Goal: Information Seeking & Learning: Learn about a topic

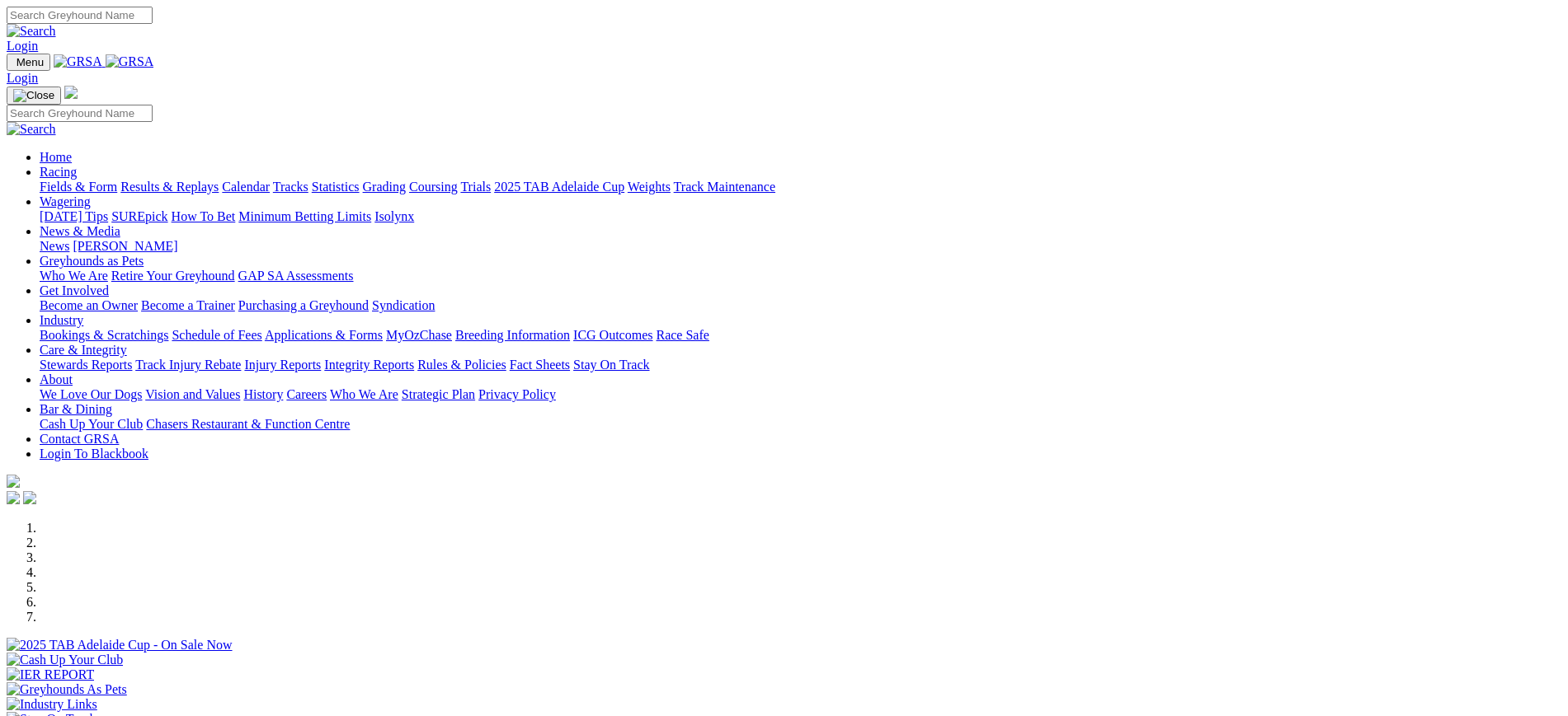
click at [69, 239] on link "News" at bounding box center [55, 245] width 30 height 14
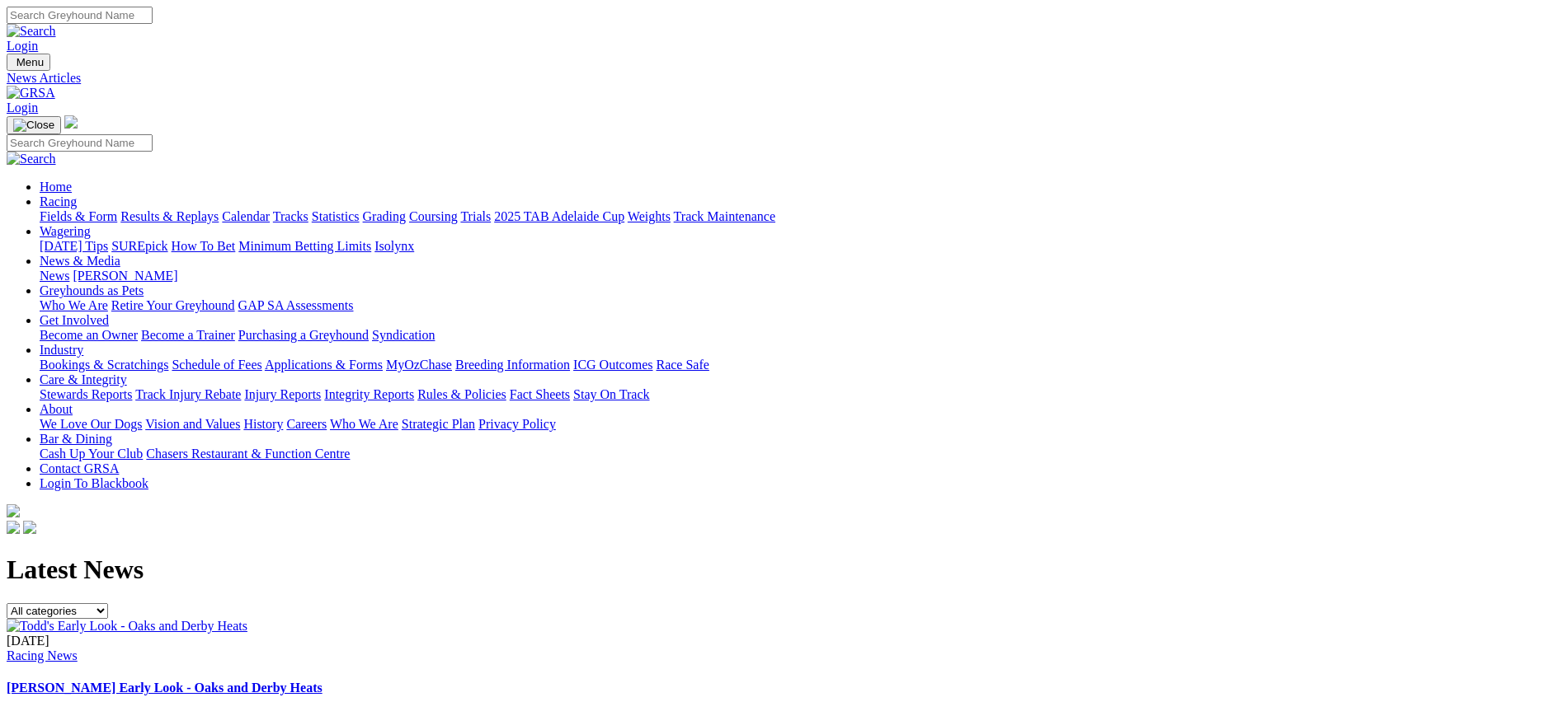
click at [247, 619] on img at bounding box center [127, 626] width 241 height 15
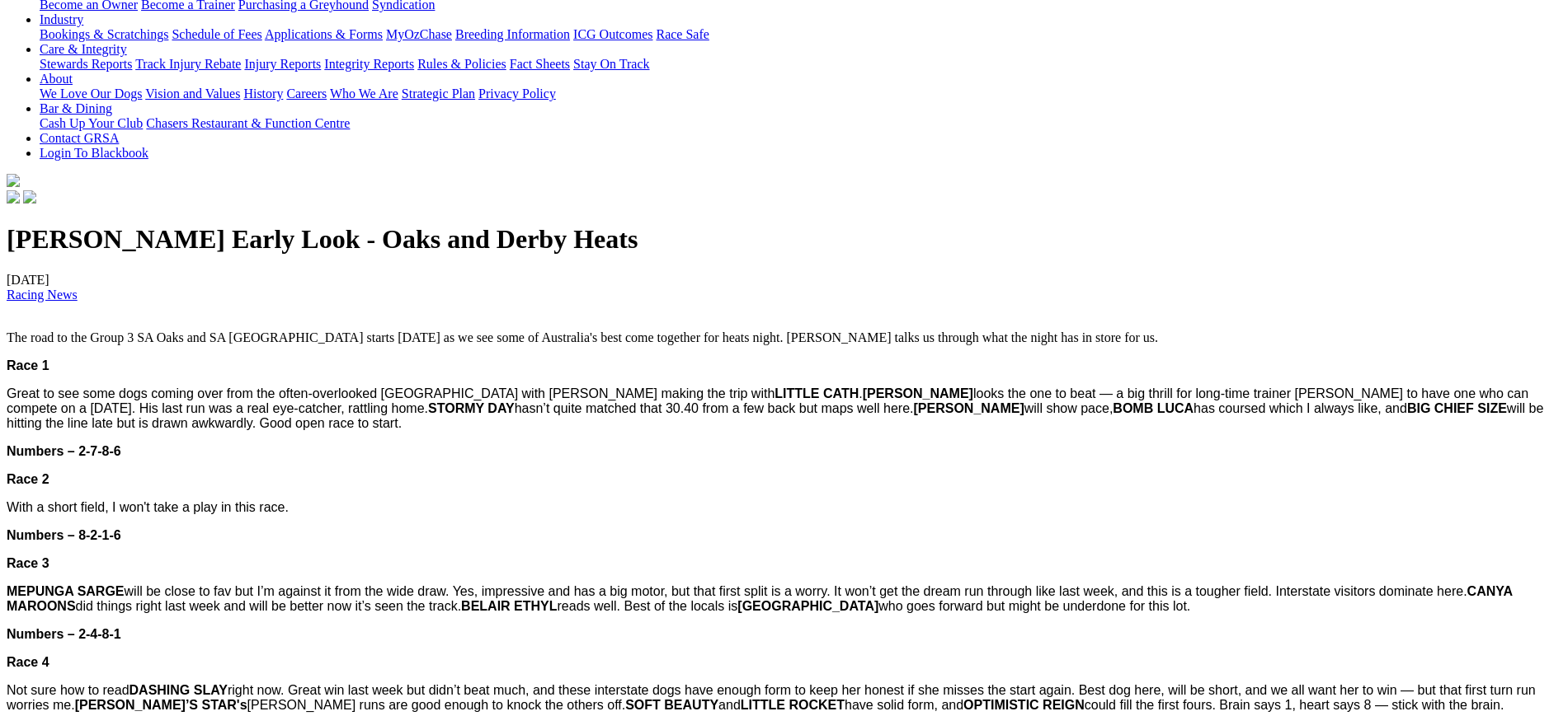
scroll to position [360, 0]
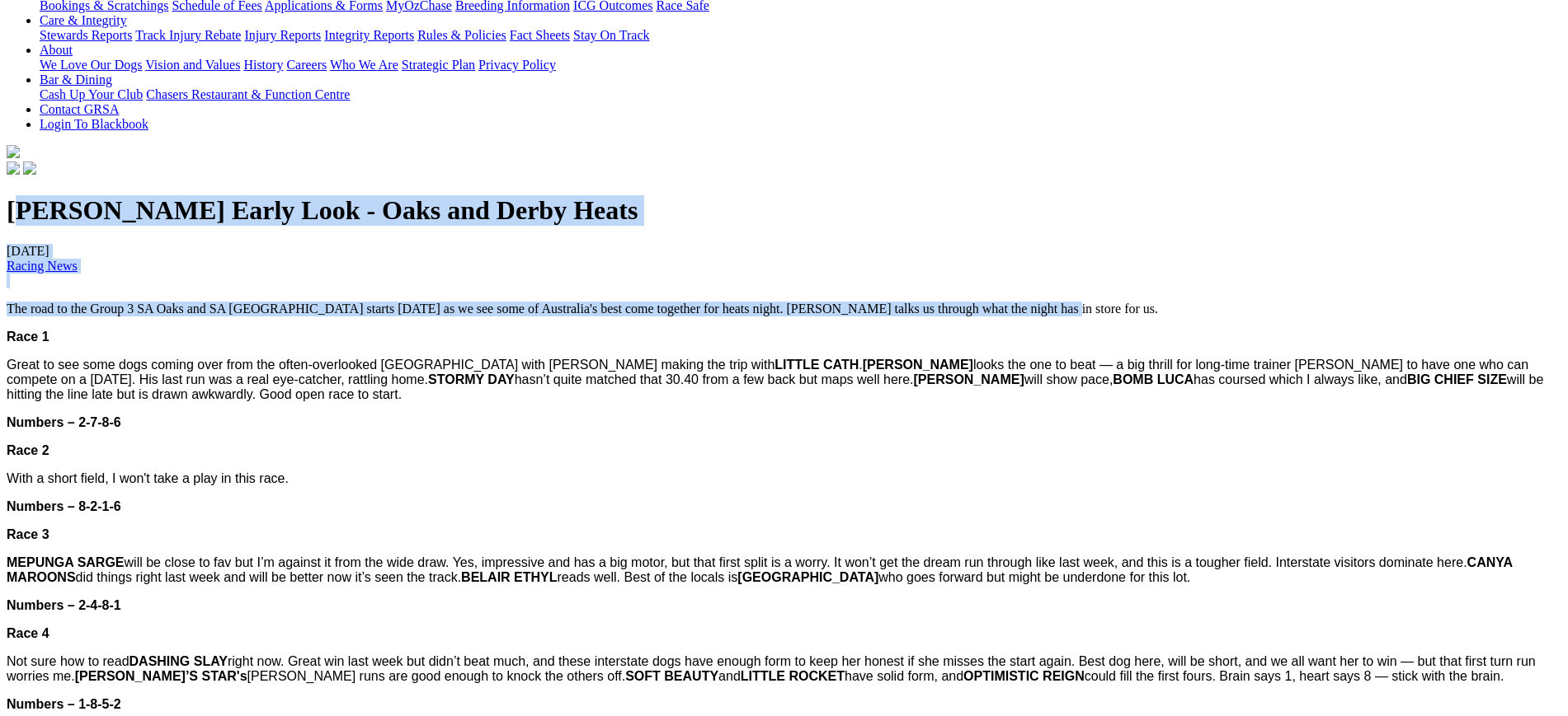
drag, startPoint x: 255, startPoint y: 247, endPoint x: 1225, endPoint y: 346, distance: 975.0
copy div "odd's Early Look - Oaks and Derby Heats 09/09/2025 Racing News The road to the …"
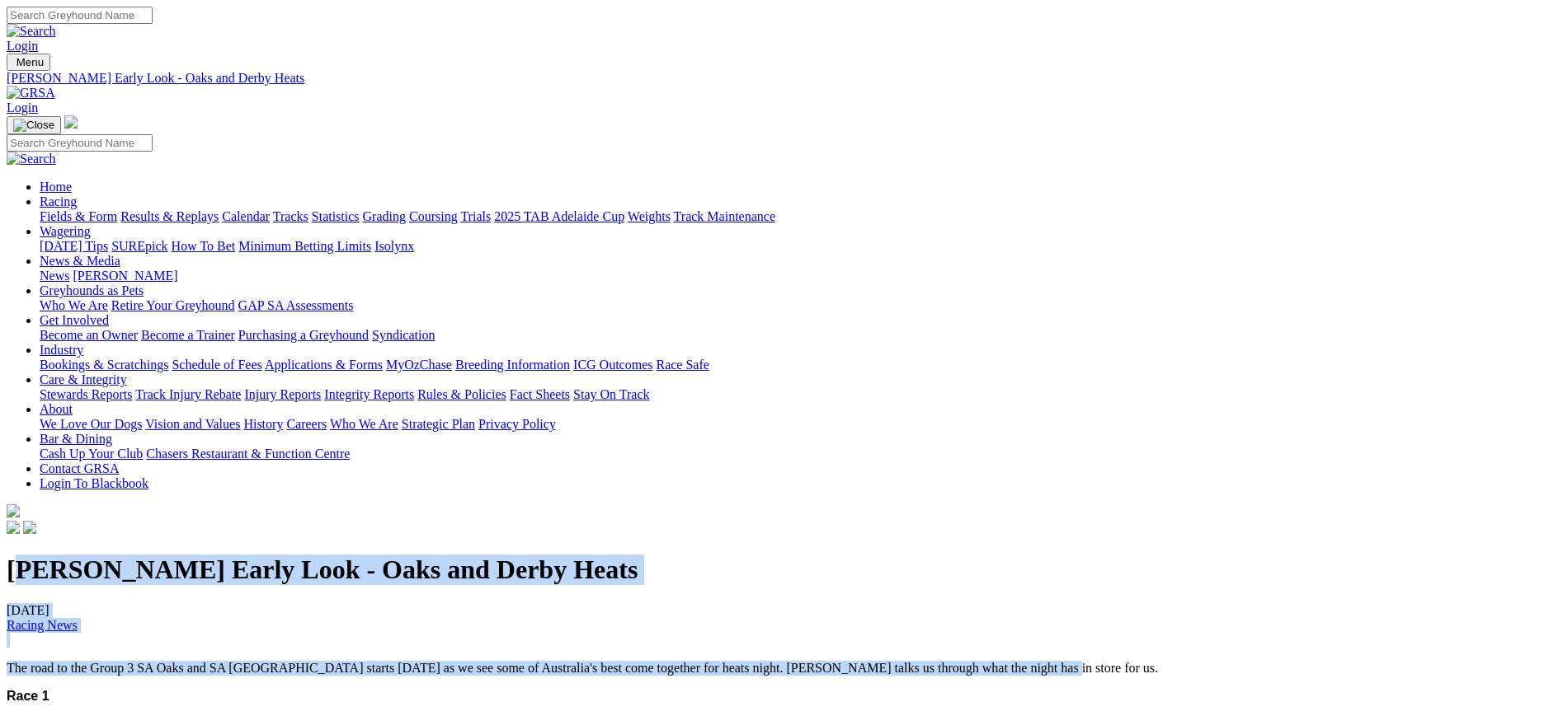
click at [56, 86] on img at bounding box center [31, 93] width 49 height 15
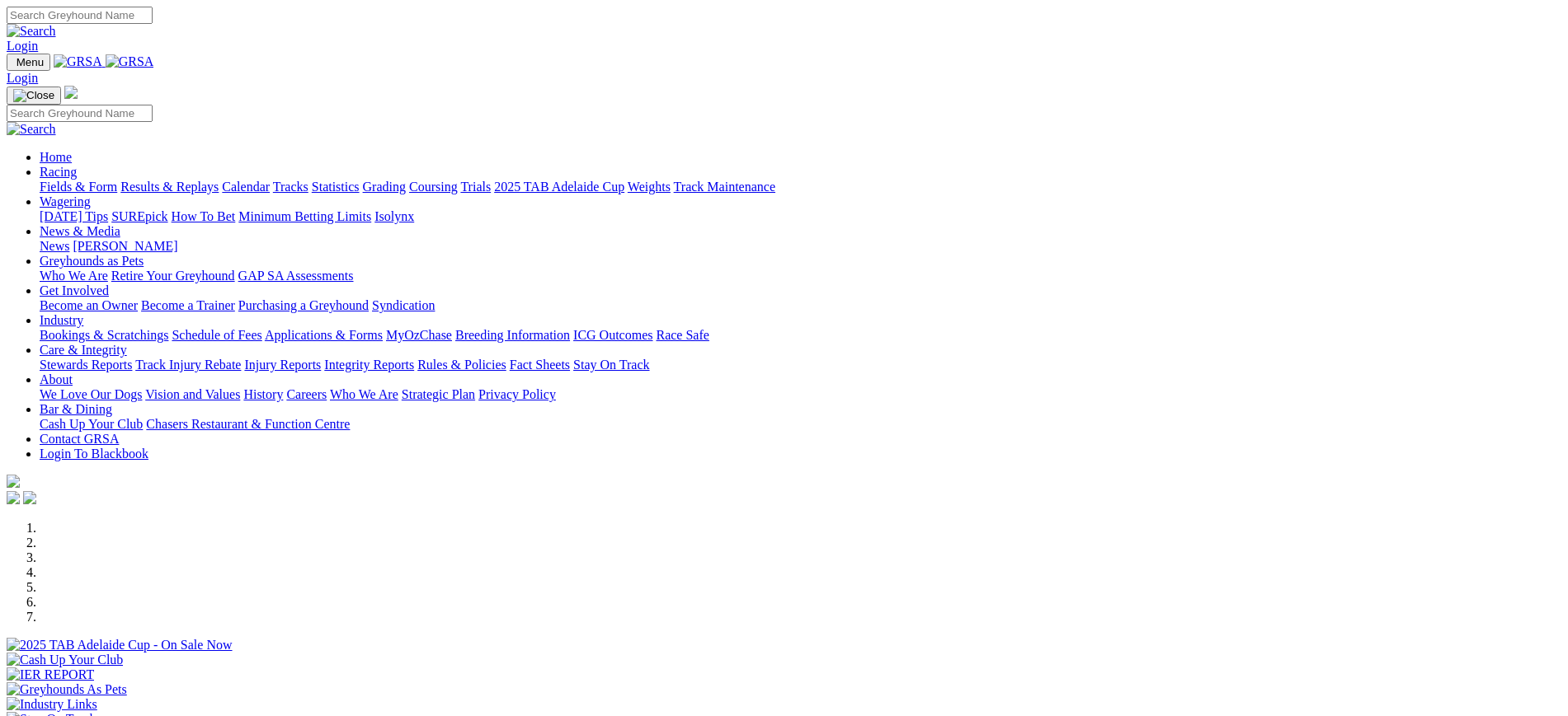
scroll to position [488, 0]
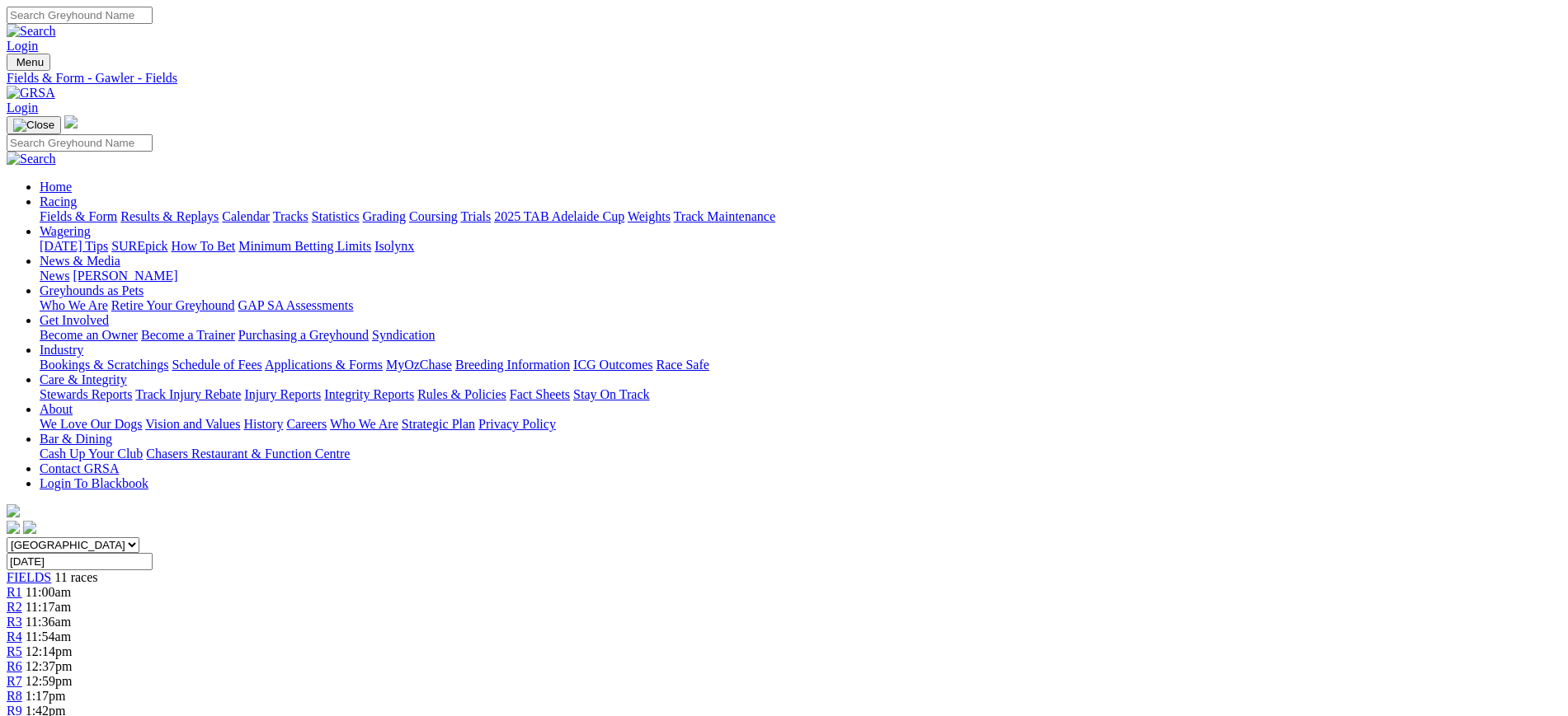
click at [56, 86] on img at bounding box center [31, 93] width 49 height 15
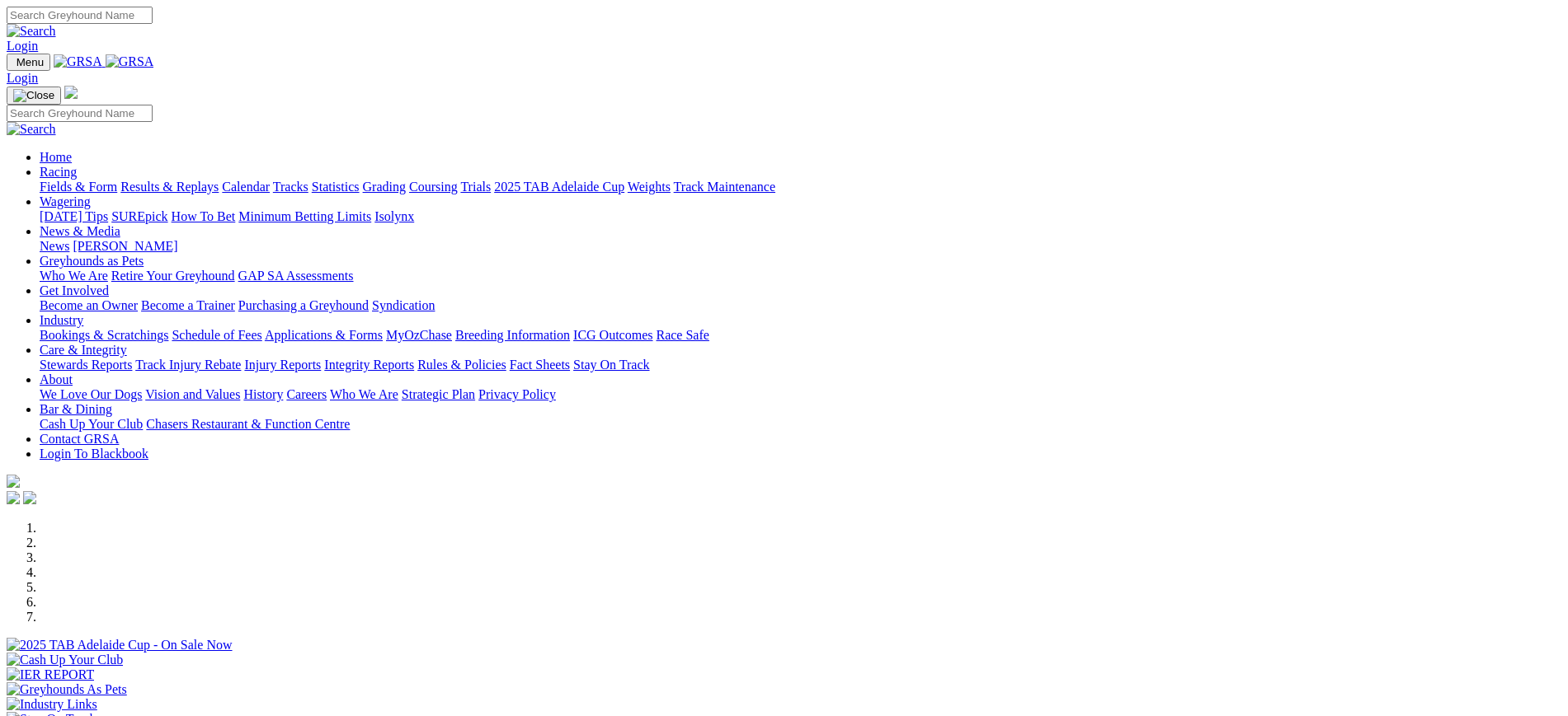
click at [132, 358] on link "Stewards Reports" at bounding box center [86, 364] width 93 height 14
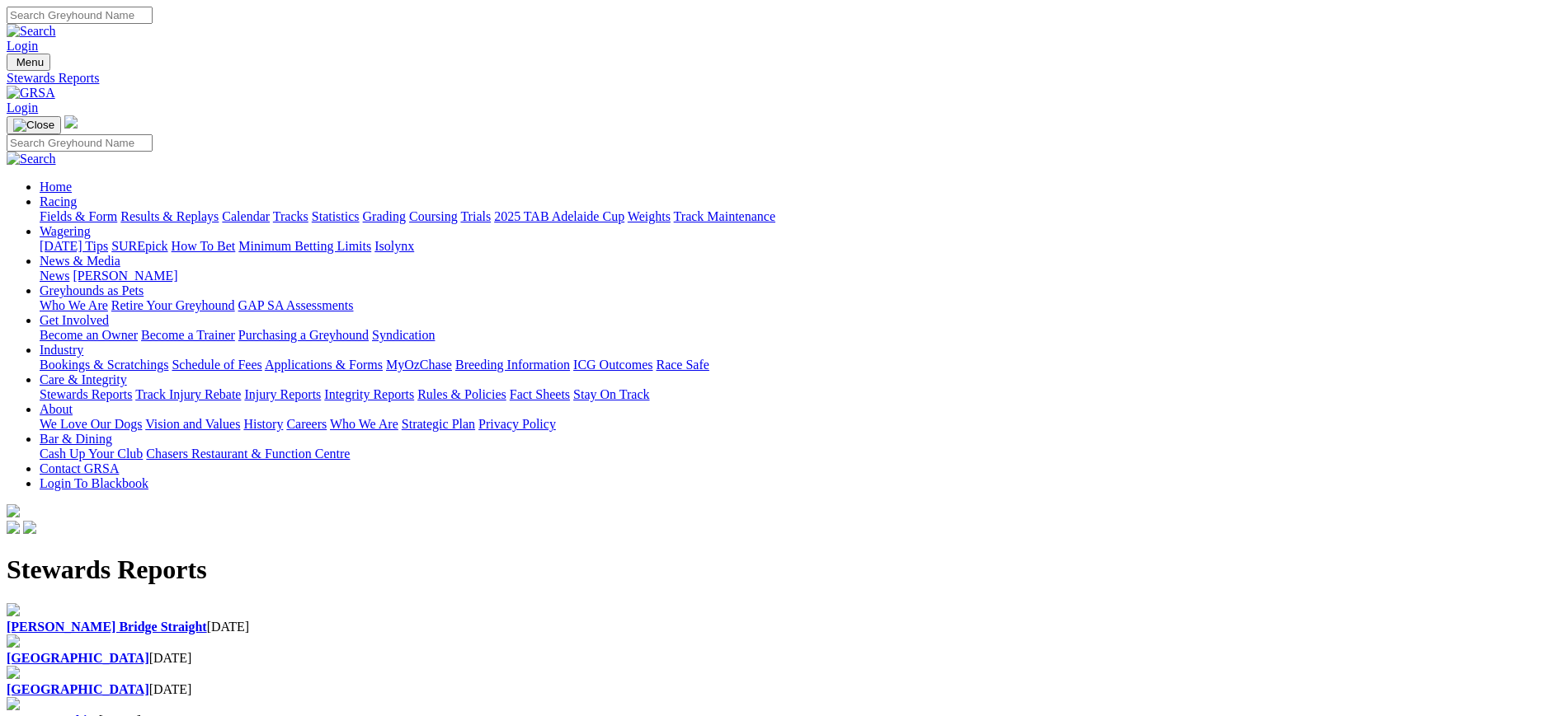
click at [713, 666] on div "Angle Park 08 Sep 2025" at bounding box center [784, 682] width 1555 height 31
click at [149, 651] on b "[GEOGRAPHIC_DATA]" at bounding box center [78, 658] width 143 height 14
click at [207, 620] on b "[PERSON_NAME] Bridge Straight" at bounding box center [106, 626] width 201 height 14
click at [653, 358] on link "ICG Outcomes" at bounding box center [613, 364] width 80 height 14
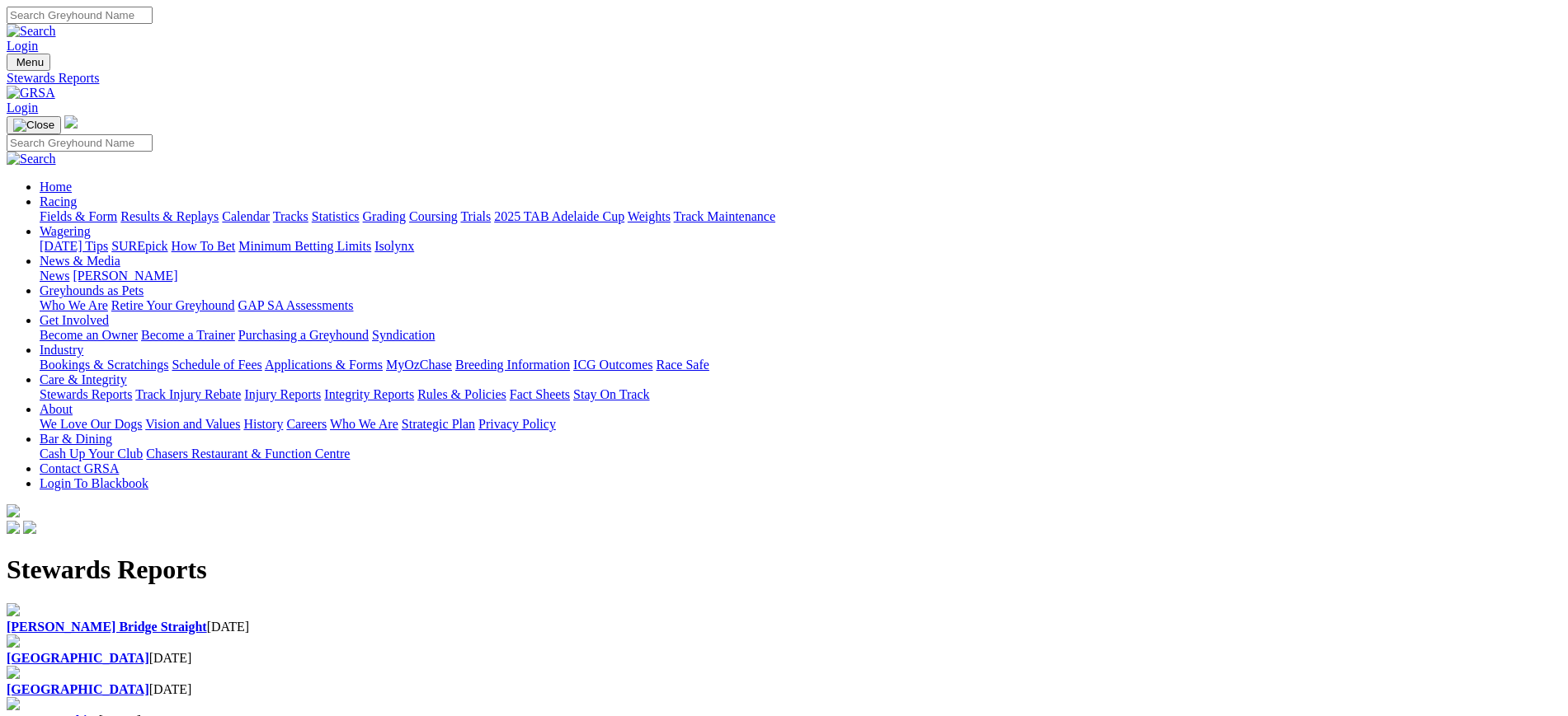
click at [69, 269] on link "News" at bounding box center [55, 276] width 30 height 14
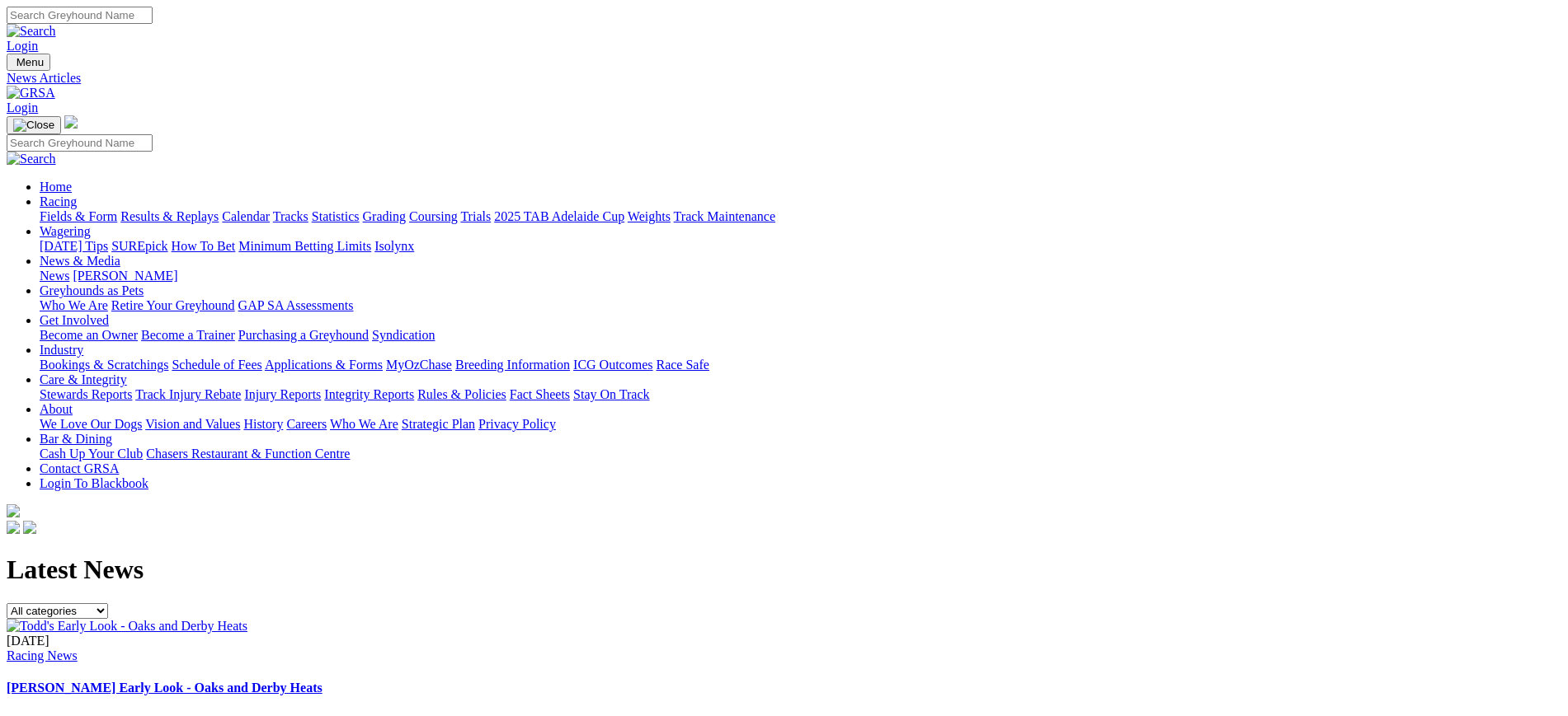
click at [414, 388] on link "Integrity Reports" at bounding box center [368, 394] width 90 height 14
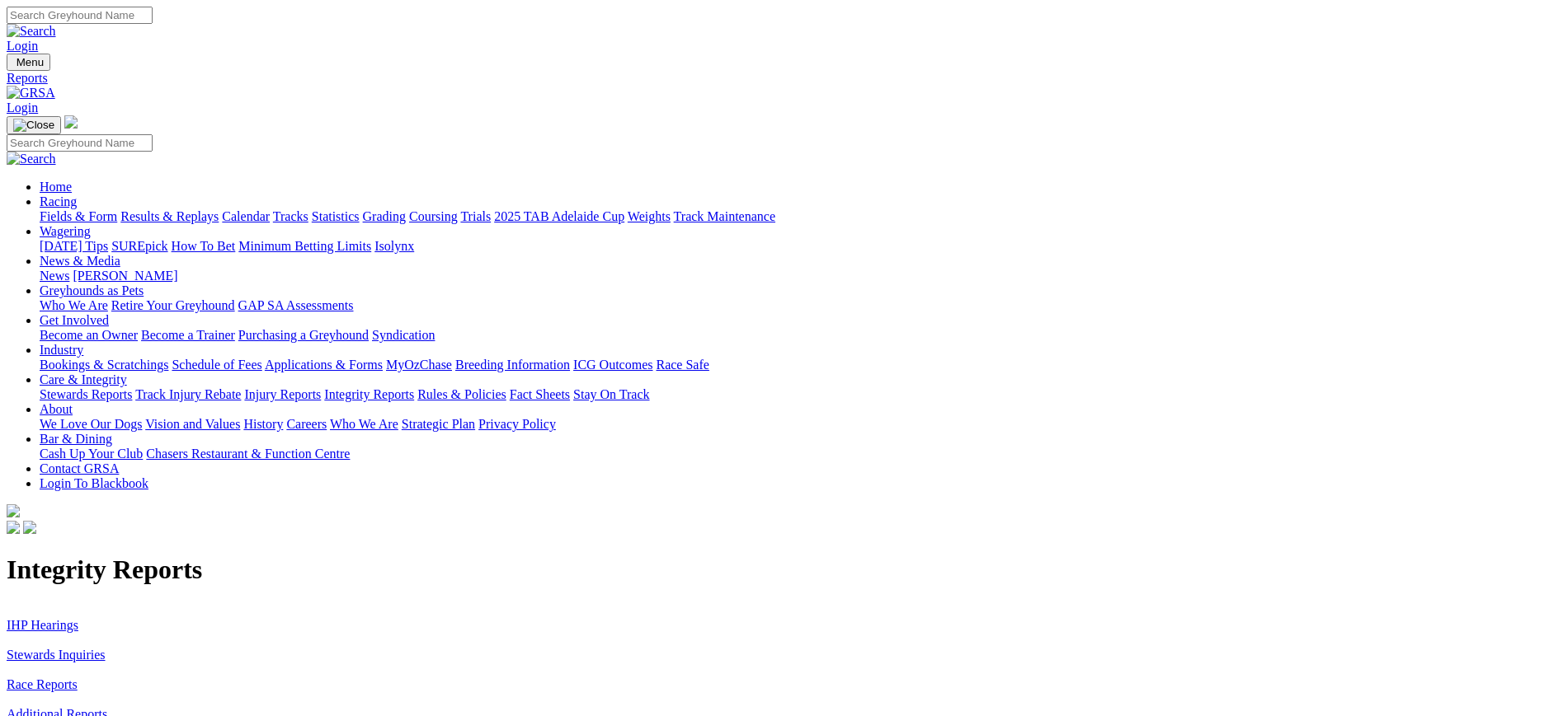
click at [79, 618] on link "IHP Hearings" at bounding box center [43, 624] width 72 height 14
click at [106, 648] on link "Stewards Inquiries" at bounding box center [56, 654] width 99 height 14
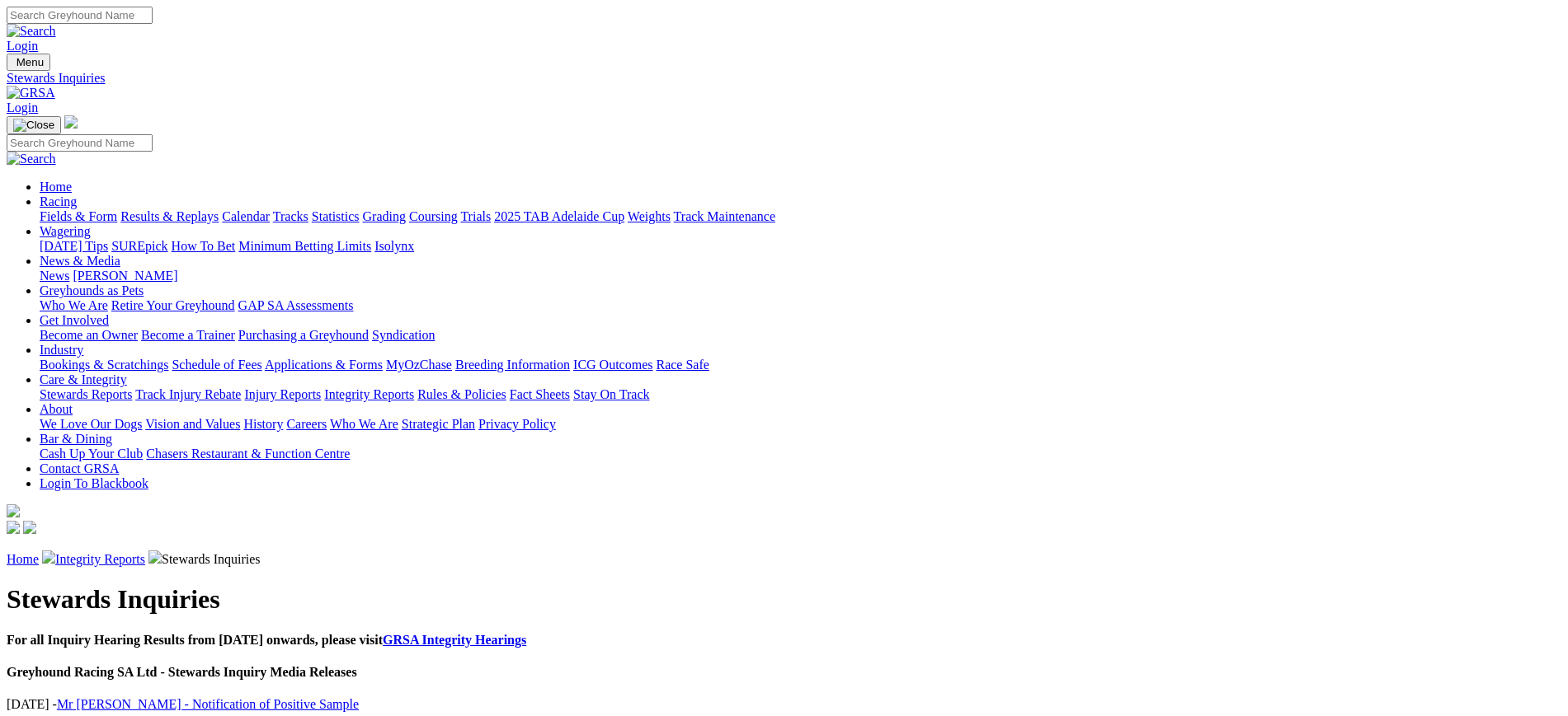
click at [359, 697] on link "Mr M Taylor - Notification of Positive Sample" at bounding box center [207, 704] width 302 height 14
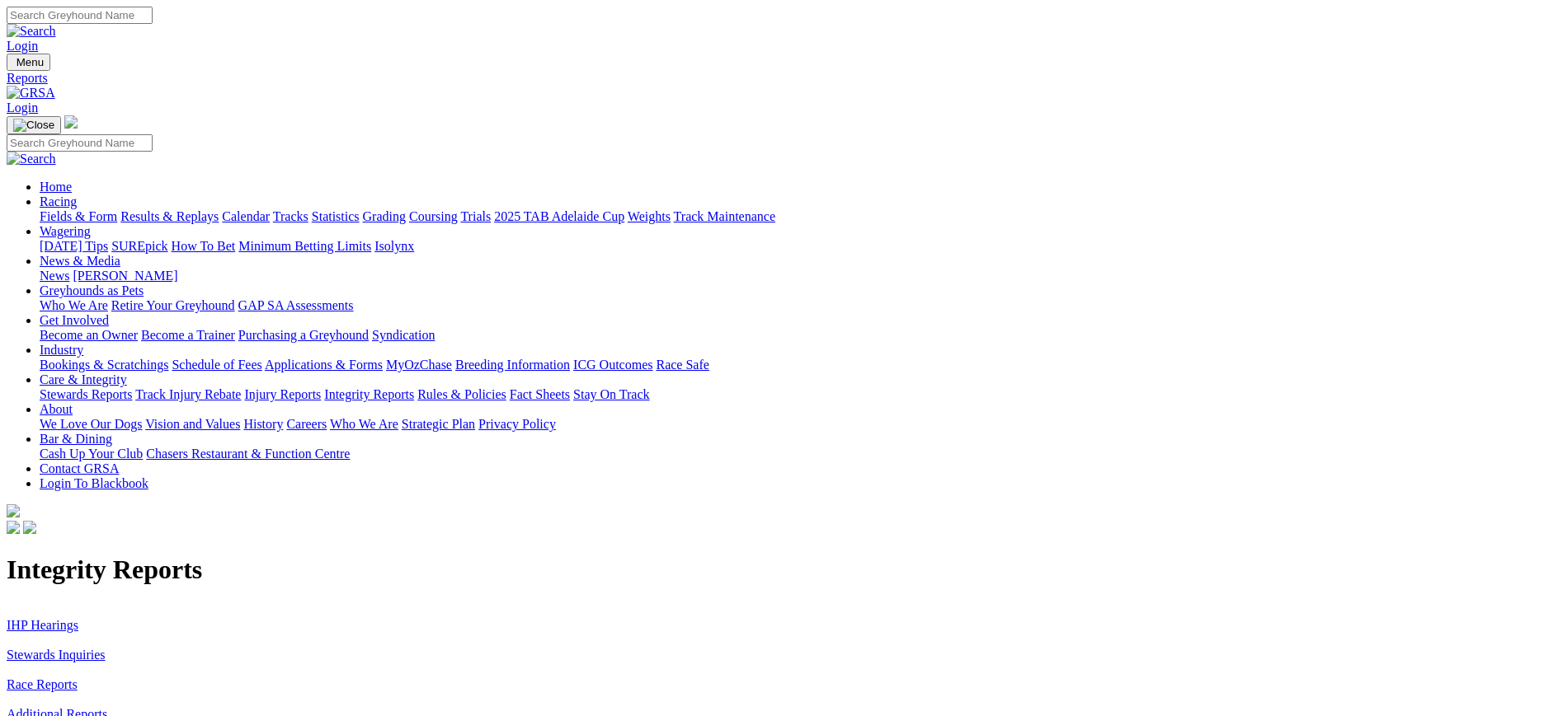
click at [107, 708] on link "Additional Reports" at bounding box center [56, 714] width 101 height 14
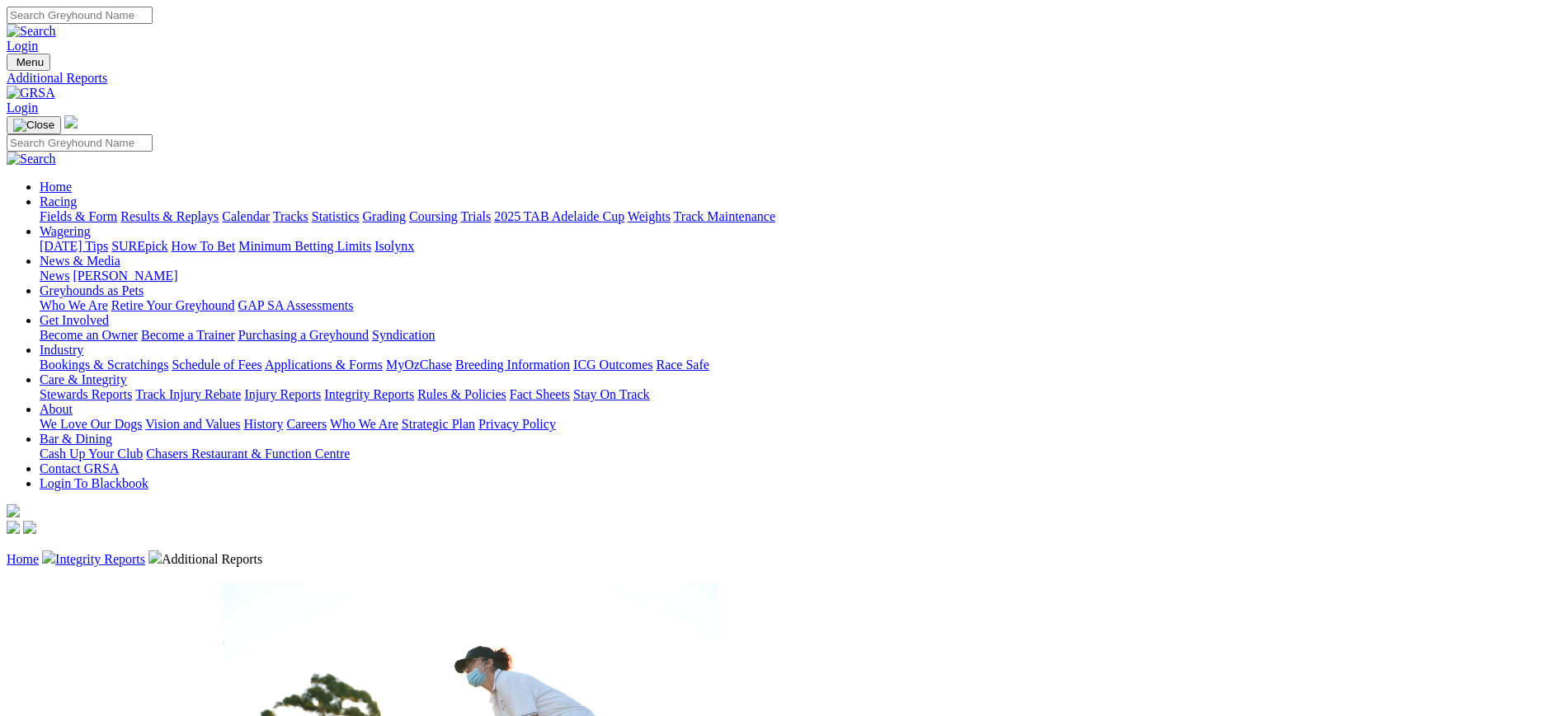
click at [108, 239] on link "[DATE] Tips" at bounding box center [74, 245] width 68 height 14
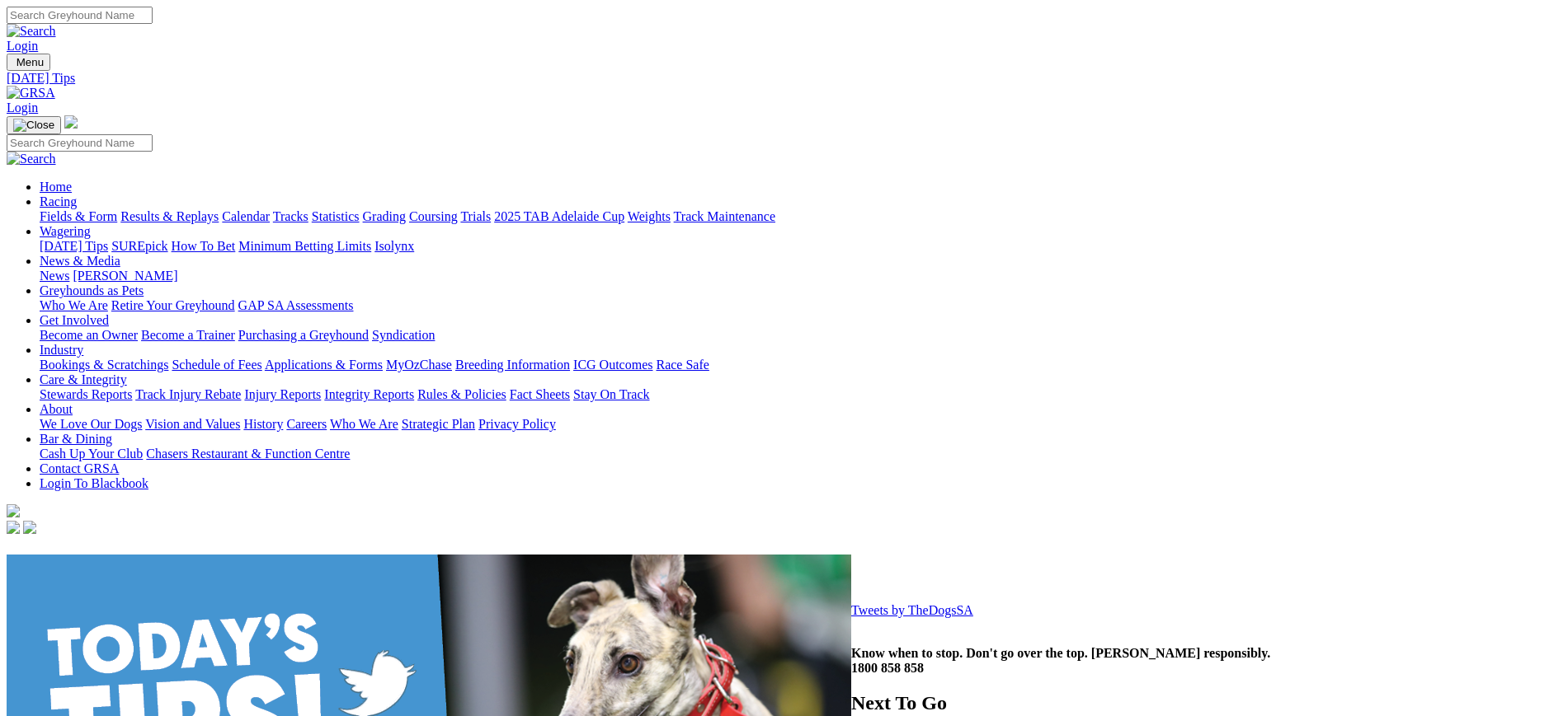
click at [491, 209] on link "Trials" at bounding box center [475, 216] width 31 height 14
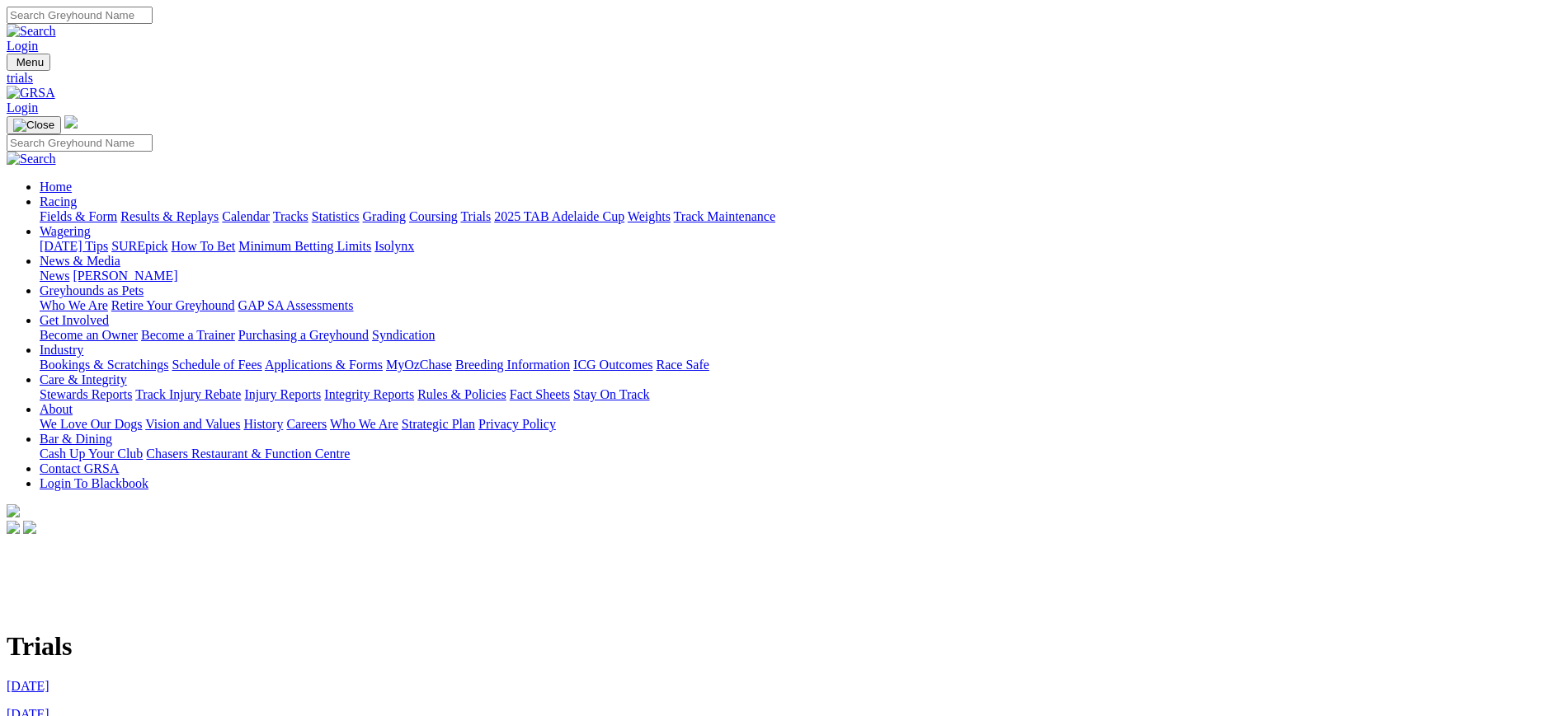
click at [49, 708] on link "[DATE]" at bounding box center [28, 714] width 43 height 14
click at [56, 86] on img at bounding box center [31, 93] width 49 height 15
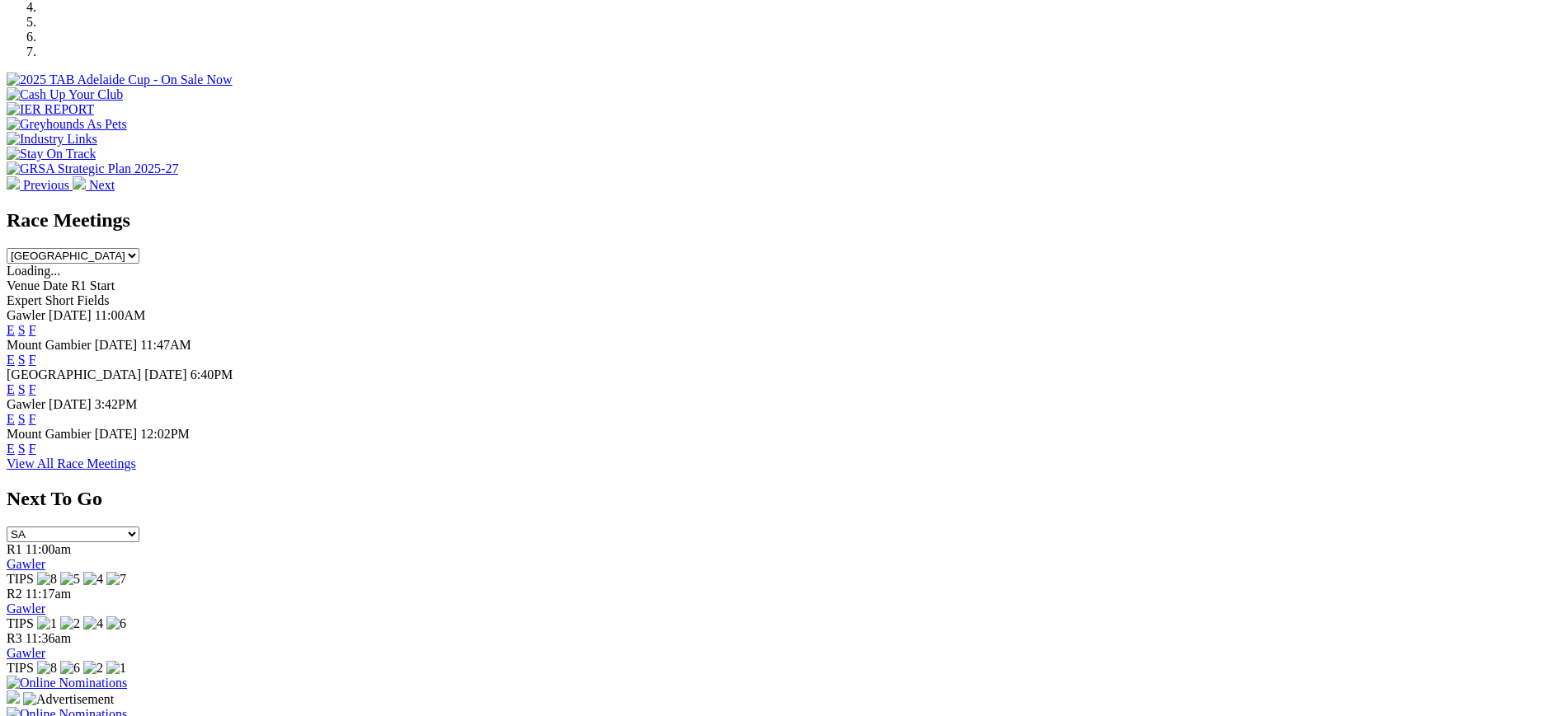
scroll to position [581, 0]
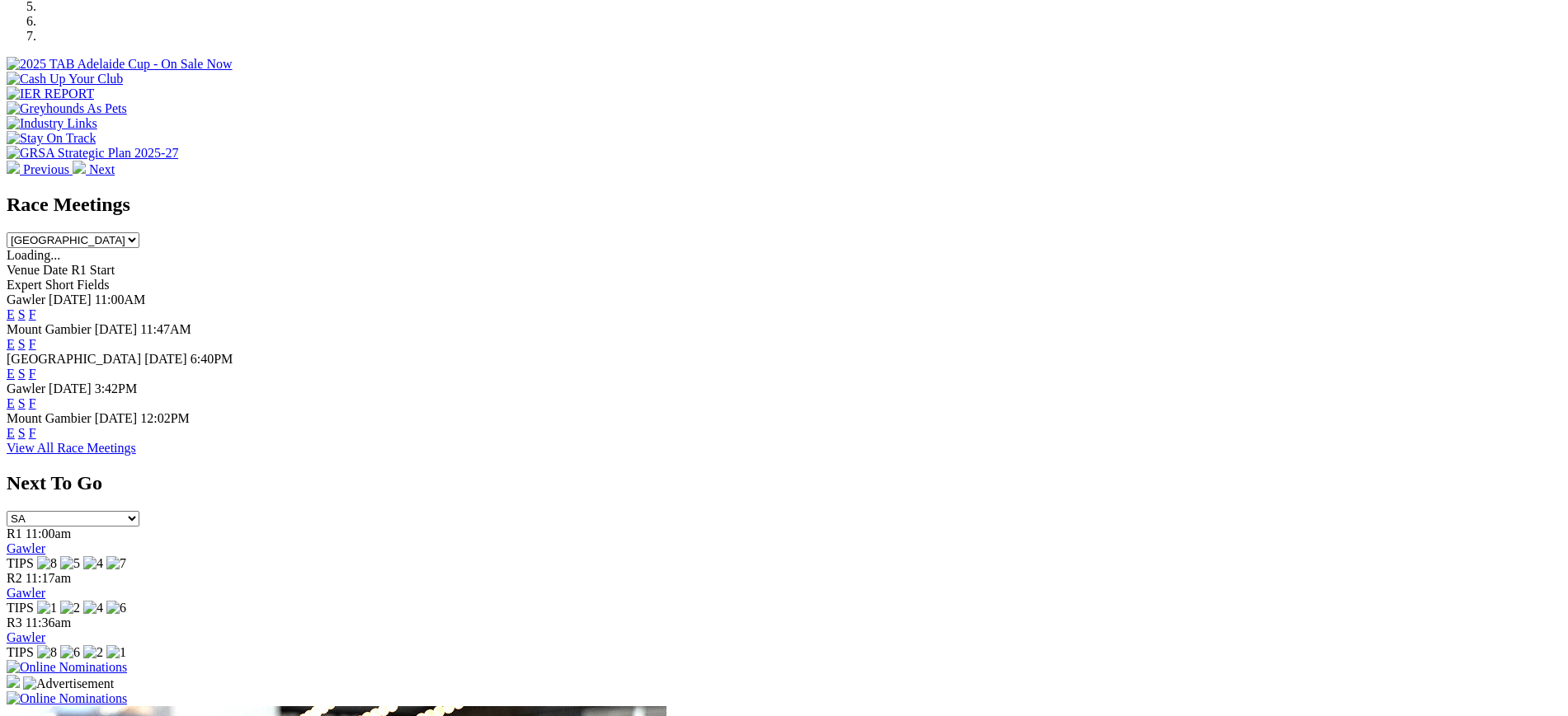
click at [36, 426] on link "F" at bounding box center [32, 433] width 7 height 14
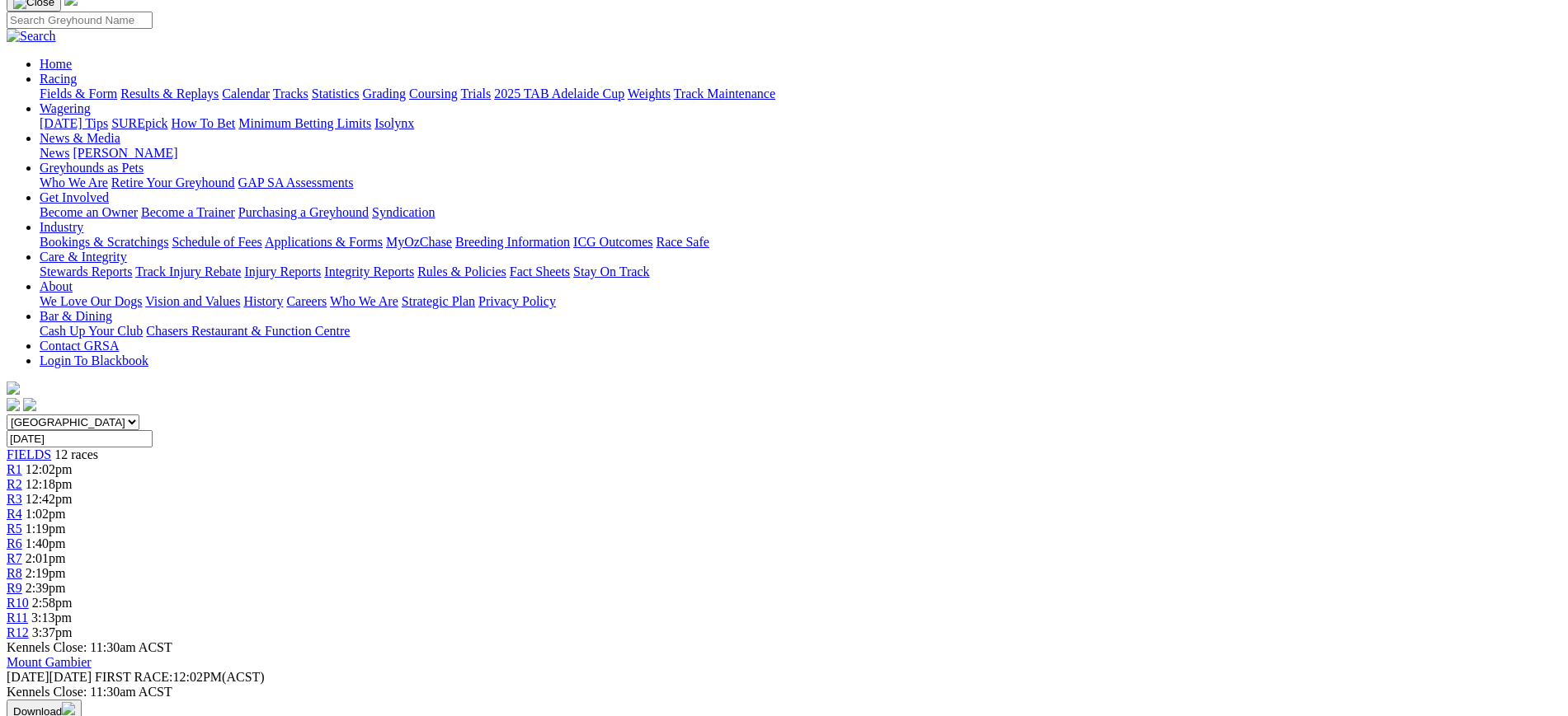
scroll to position [136, 0]
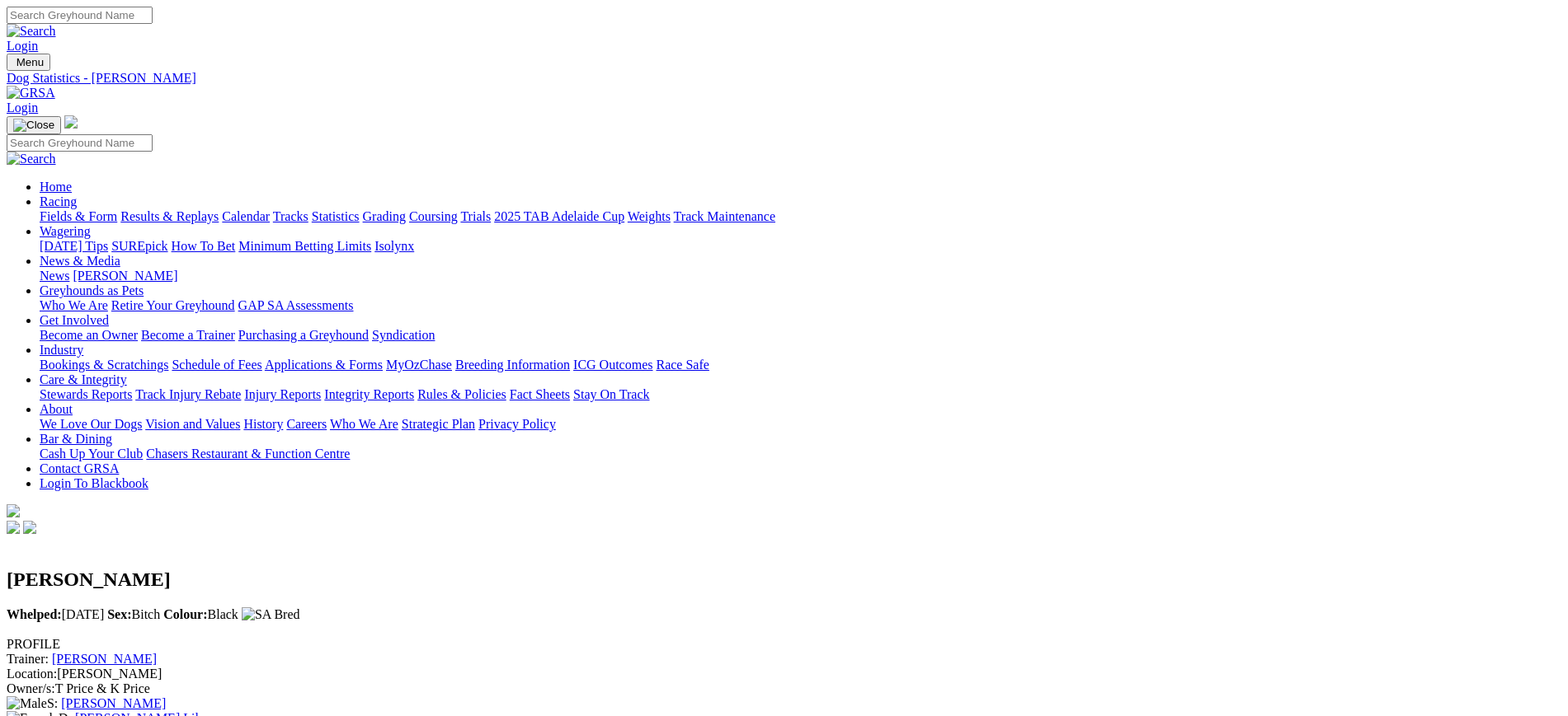
click at [205, 711] on link "[PERSON_NAME] Lily" at bounding box center [140, 718] width 131 height 14
click at [178, 269] on link "[PERSON_NAME]" at bounding box center [124, 276] width 105 height 14
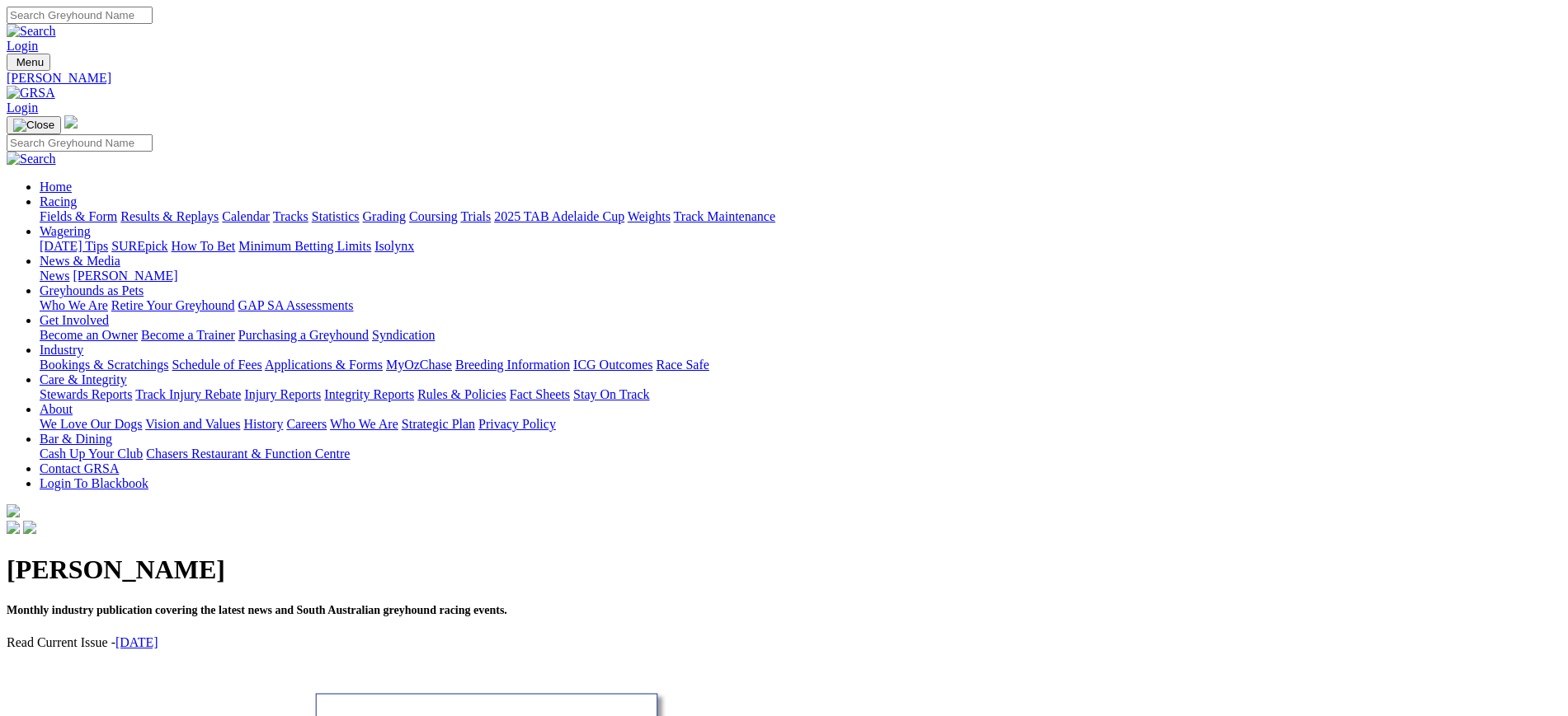
click at [56, 86] on img at bounding box center [31, 93] width 49 height 15
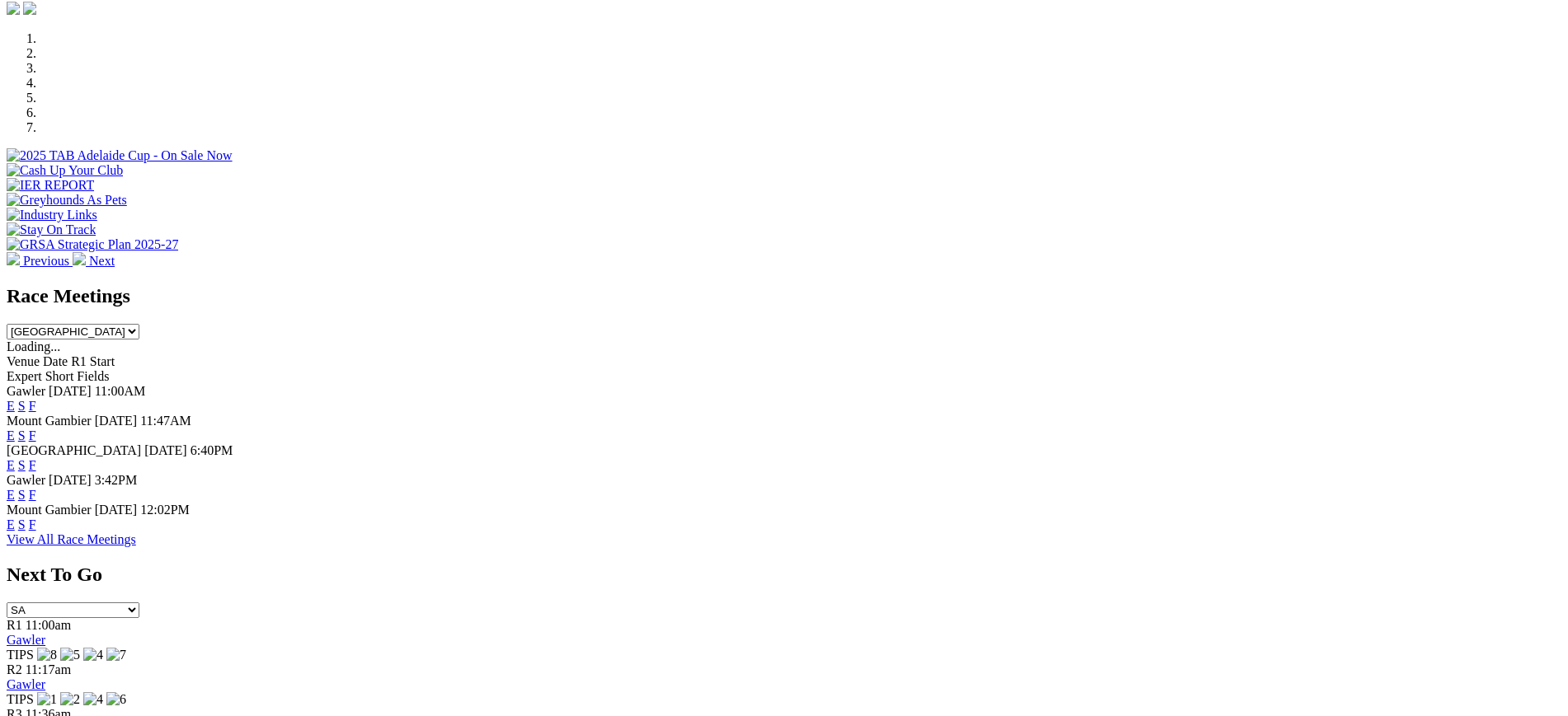
scroll to position [511, 0]
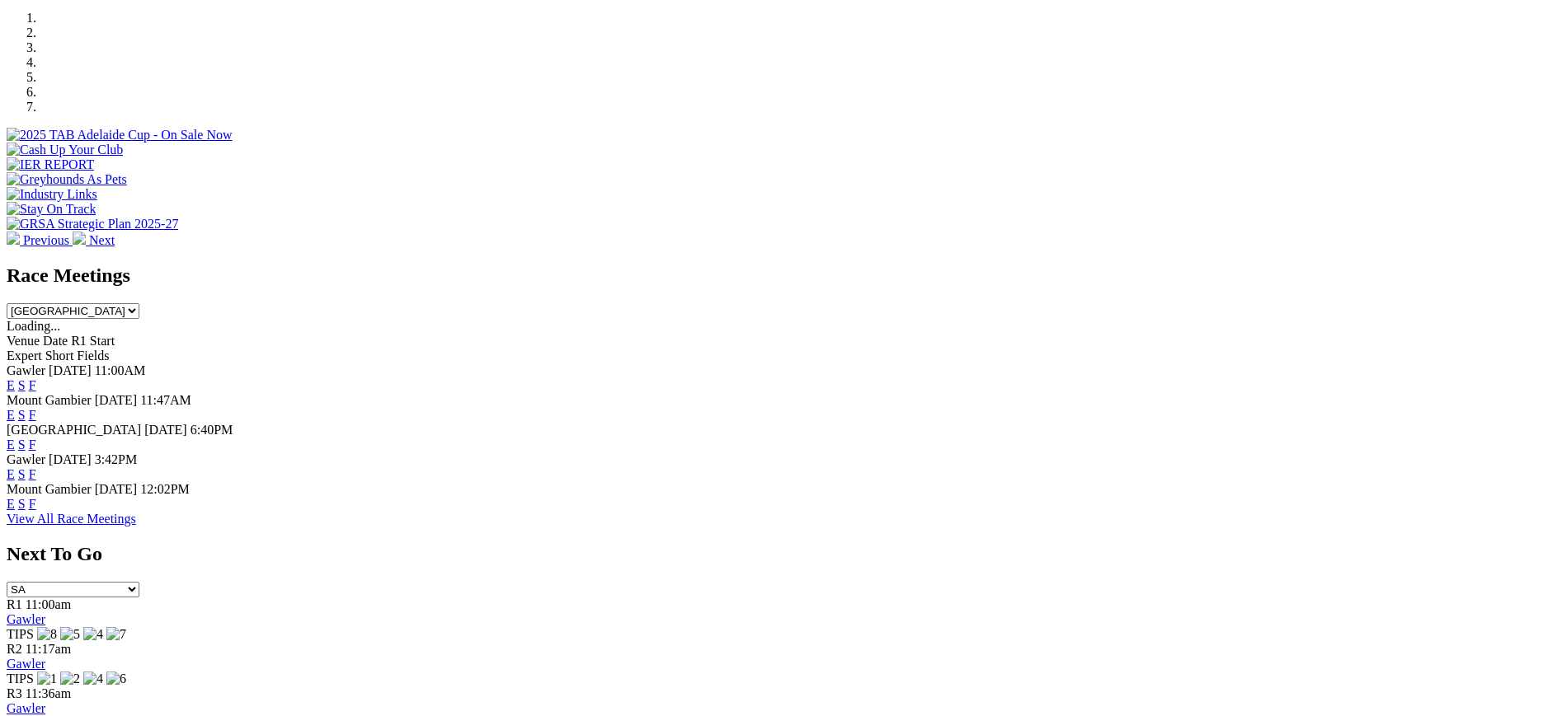
click at [36, 378] on link "F" at bounding box center [32, 385] width 7 height 14
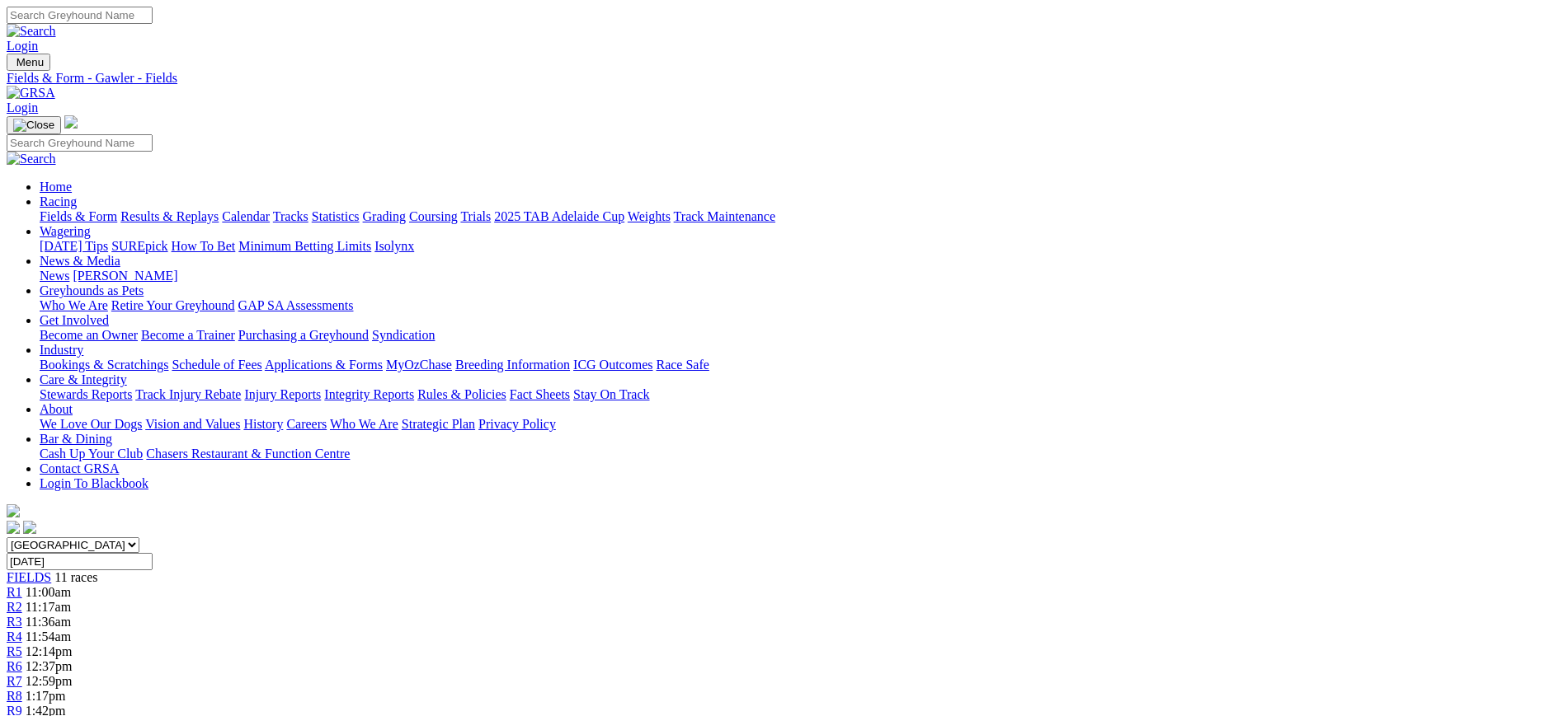
click at [56, 86] on img at bounding box center [31, 93] width 49 height 15
